Goal: Check status: Check status

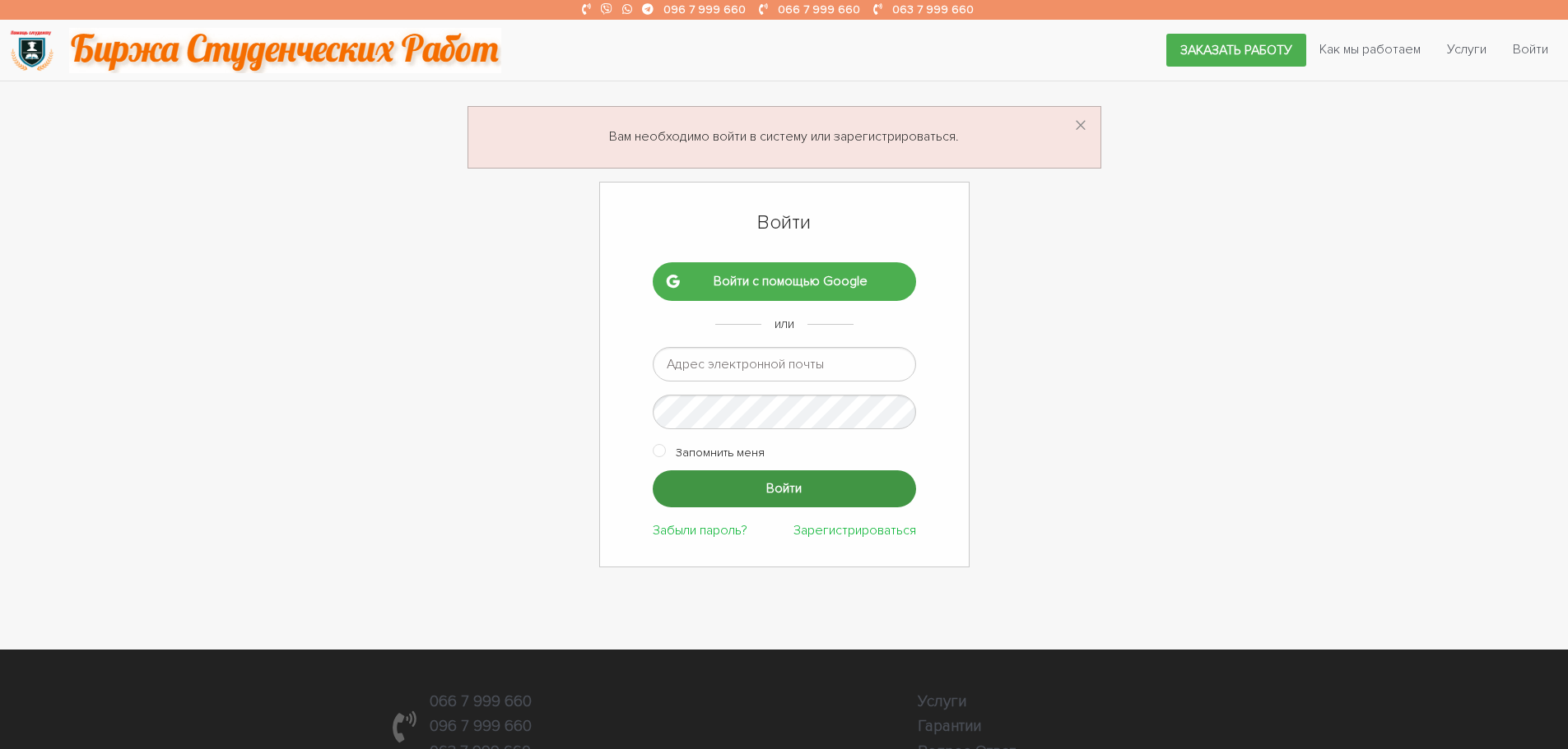
type input "ptv975@gmail.com"
click at [748, 496] on input "Войти" at bounding box center [784, 489] width 263 height 37
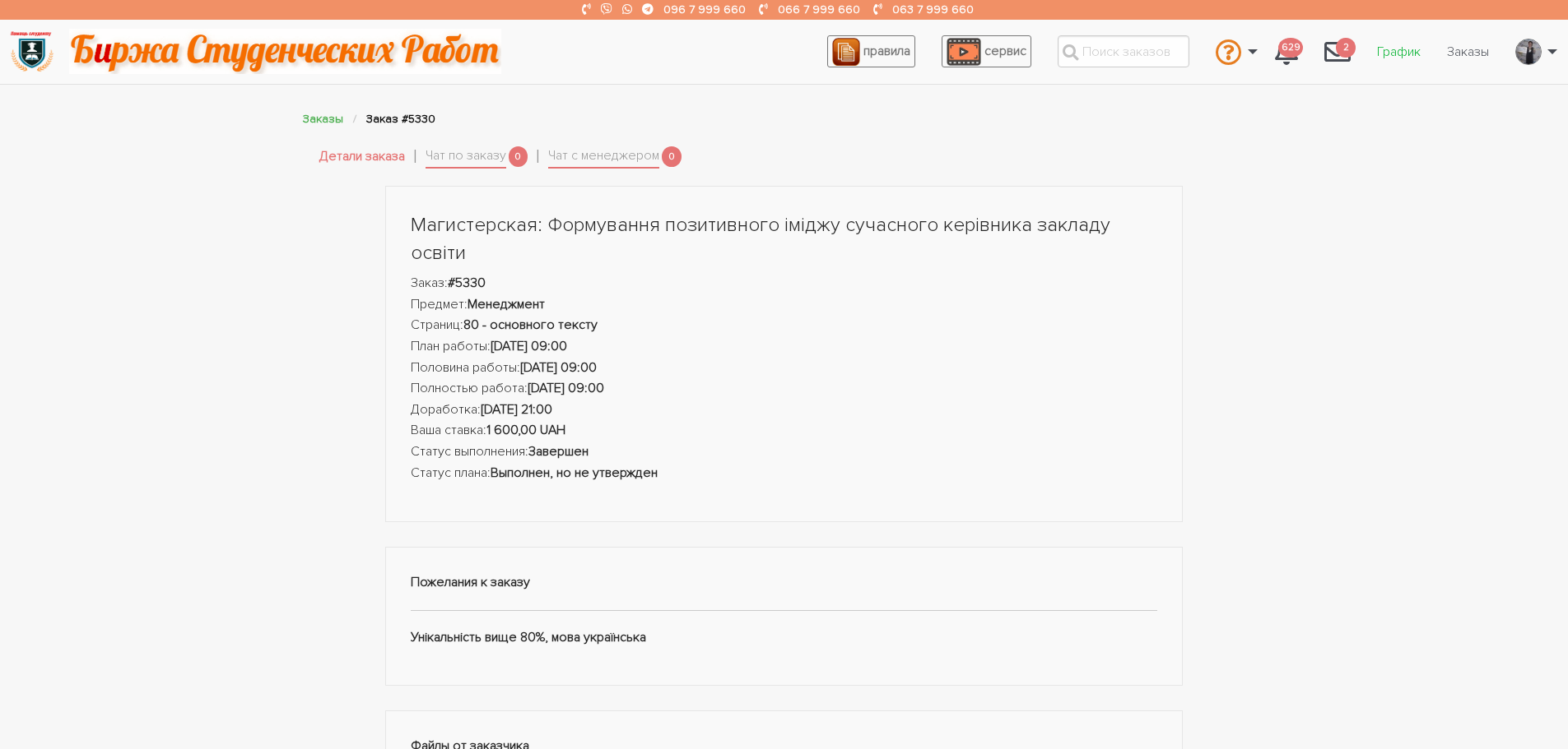
click at [1393, 54] on link "График" at bounding box center [1399, 52] width 70 height 32
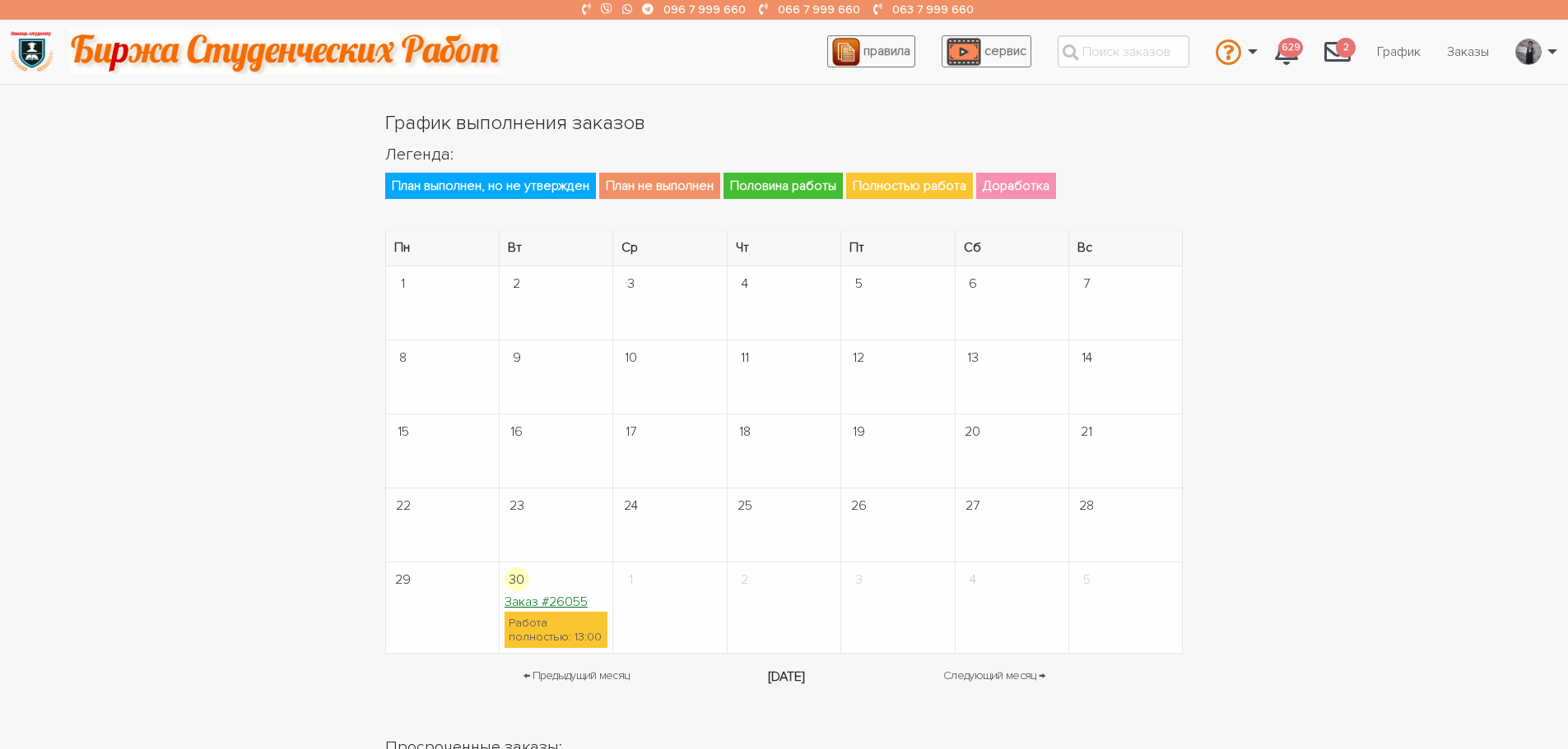
click at [559, 598] on link "Заказ #26055" at bounding box center [546, 602] width 83 height 17
